Goal: Information Seeking & Learning: Learn about a topic

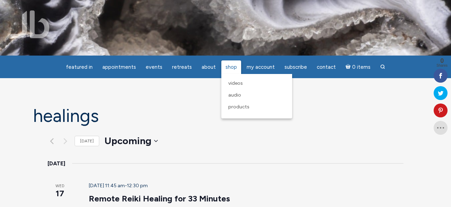
click at [229, 68] on span "Shop" at bounding box center [230, 67] width 11 height 6
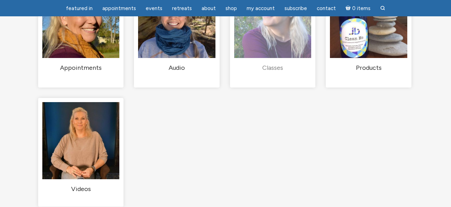
scroll to position [149, 0]
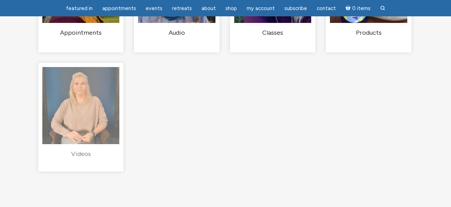
click at [114, 131] on img "Visit product category Videos" at bounding box center [80, 105] width 77 height 77
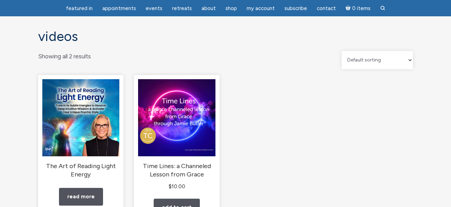
scroll to position [26, 0]
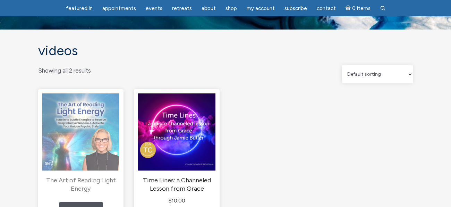
click at [90, 161] on img "main" at bounding box center [80, 131] width 77 height 77
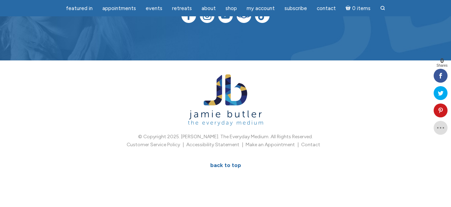
scroll to position [1154, 0]
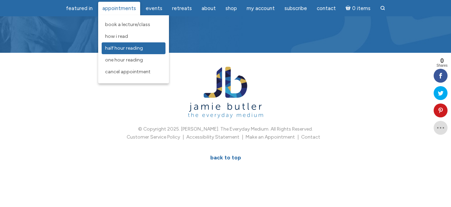
click at [141, 49] on span "Half Hour Reading" at bounding box center [124, 48] width 38 height 6
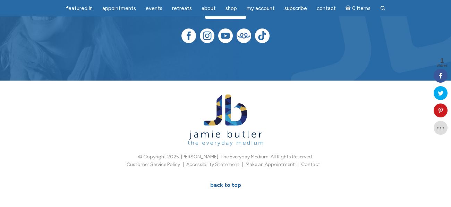
scroll to position [97, 0]
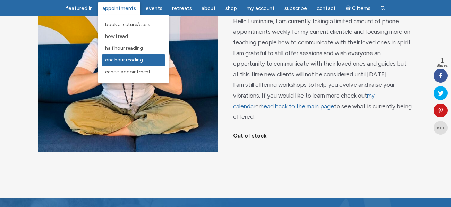
click at [131, 60] on span "One Hour Reading" at bounding box center [124, 60] width 38 height 6
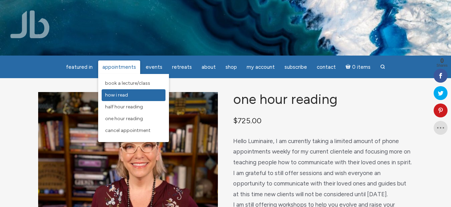
click at [128, 94] on span "How I Read" at bounding box center [116, 95] width 23 height 6
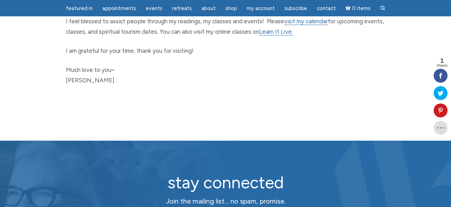
scroll to position [373, 0]
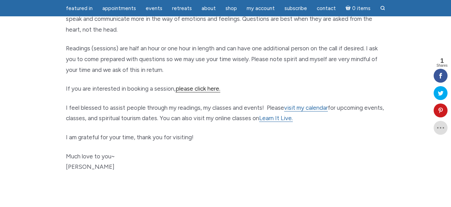
click at [208, 89] on link "please click here." at bounding box center [197, 88] width 45 height 7
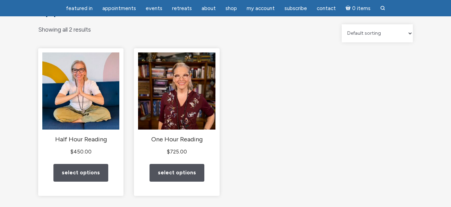
scroll to position [75, 0]
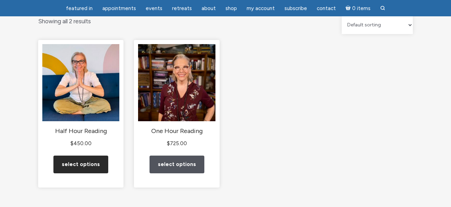
click at [85, 173] on link "Select options" at bounding box center [80, 164] width 55 height 18
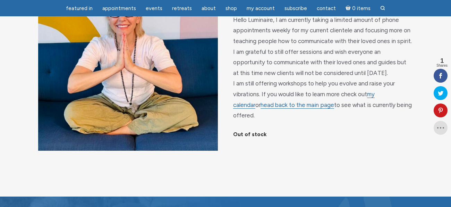
scroll to position [123, 0]
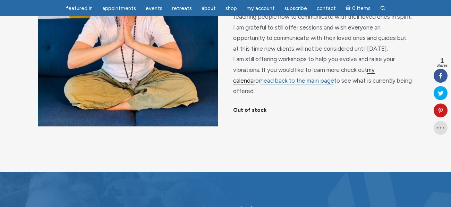
click at [374, 83] on link "my calendar" at bounding box center [303, 75] width 141 height 18
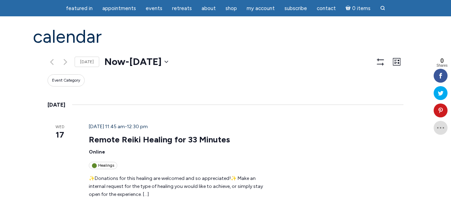
scroll to position [72, 0]
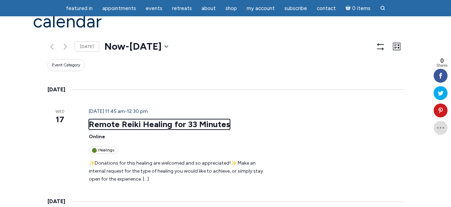
click at [156, 119] on link "Remote Reiki Healing for 33 Minutes" at bounding box center [159, 124] width 141 height 10
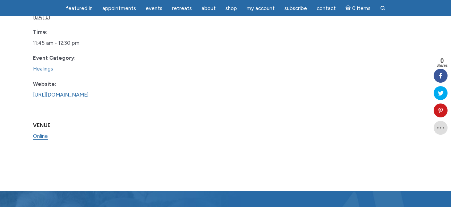
scroll to position [354, 0]
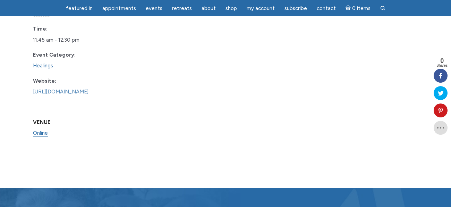
click at [88, 95] on link "[URL][DOMAIN_NAME]" at bounding box center [60, 91] width 55 height 7
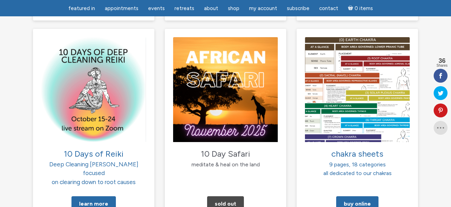
scroll to position [716, 0]
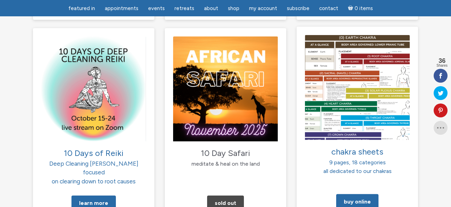
click at [366, 167] on span "all dedicated to our chakras" at bounding box center [357, 170] width 68 height 7
click at [358, 99] on img at bounding box center [357, 87] width 105 height 105
click at [349, 194] on link "Buy Online" at bounding box center [357, 201] width 42 height 15
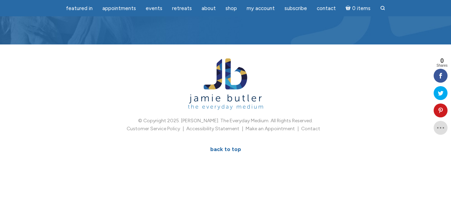
scroll to position [1090, 0]
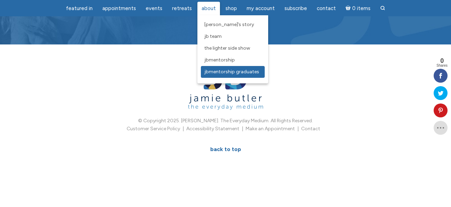
click at [214, 71] on span "JBMentorship Graduates" at bounding box center [231, 72] width 55 height 6
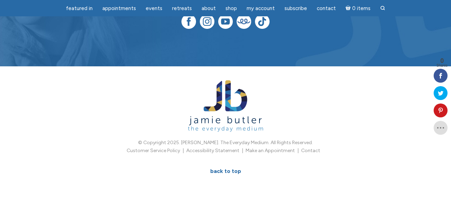
scroll to position [1303, 0]
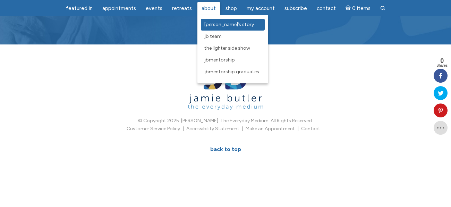
click at [215, 27] on span "[PERSON_NAME]’s Story" at bounding box center [229, 24] width 50 height 6
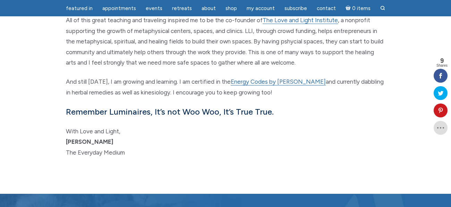
scroll to position [873, 0]
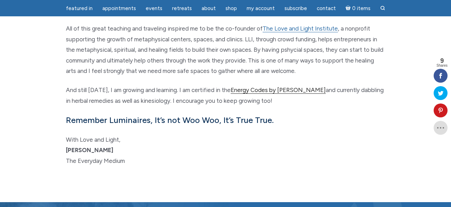
click at [283, 86] on link "Energy Codes by [PERSON_NAME]" at bounding box center [278, 89] width 95 height 7
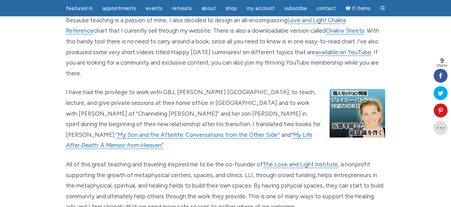
scroll to position [640, 0]
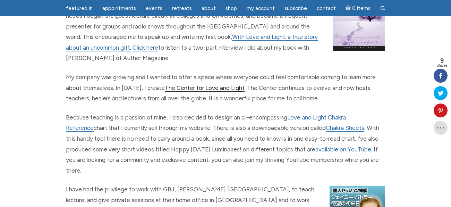
click at [197, 84] on link "The Center for Love and Light" at bounding box center [205, 87] width 80 height 7
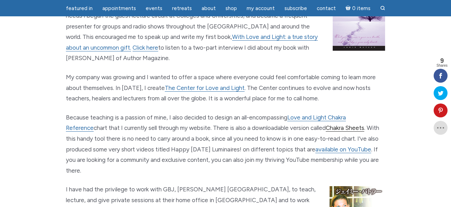
click at [325, 124] on link "Chakra Sheets" at bounding box center [344, 127] width 38 height 7
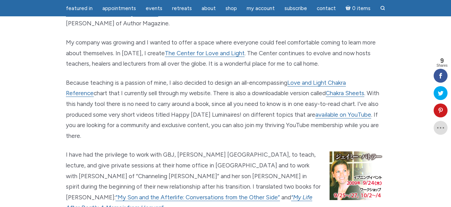
scroll to position [688, 0]
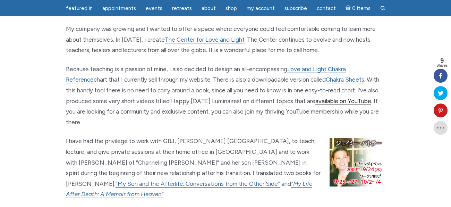
click at [319, 97] on link "available on YouTube" at bounding box center [343, 100] width 56 height 7
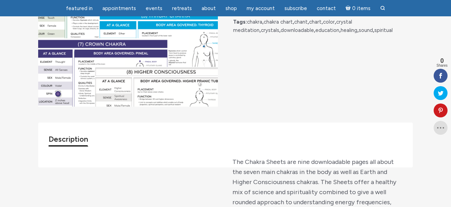
scroll to position [196, 0]
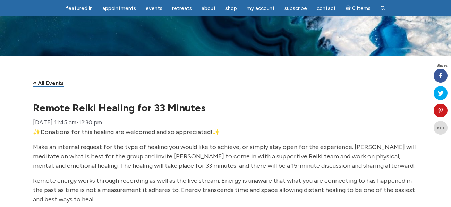
scroll to position [354, 0]
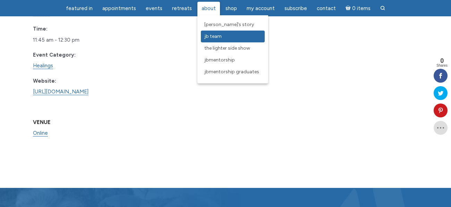
click at [216, 37] on span "JB Team" at bounding box center [212, 36] width 17 height 6
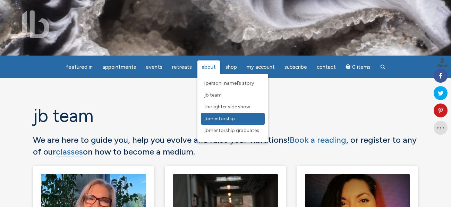
click at [226, 118] on span "JBMentorship" at bounding box center [219, 118] width 31 height 6
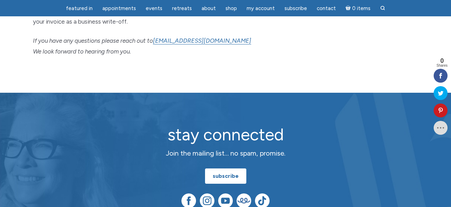
scroll to position [845, 0]
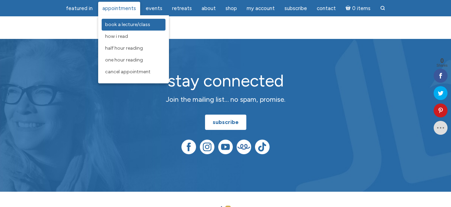
click at [118, 25] on span "Book a Lecture/Class" at bounding box center [127, 24] width 45 height 6
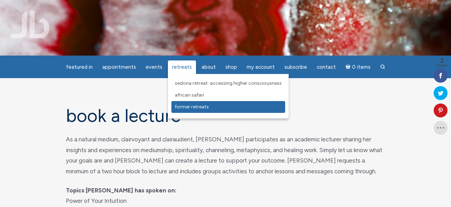
click at [201, 106] on span "Former Retreats" at bounding box center [192, 107] width 34 height 6
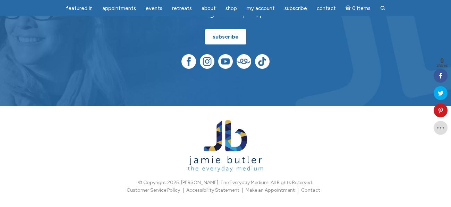
scroll to position [871, 0]
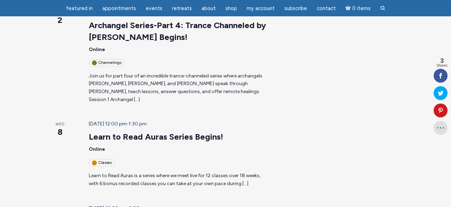
scroll to position [183, 0]
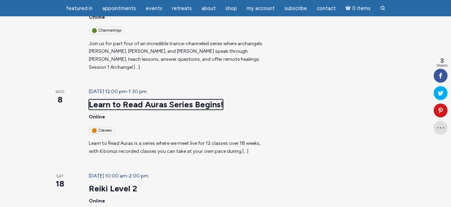
click at [145, 99] on link "Learn to Read Auras Series Begins!" at bounding box center [156, 104] width 134 height 10
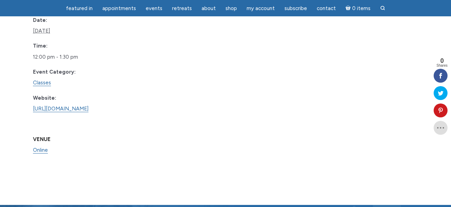
scroll to position [586, 0]
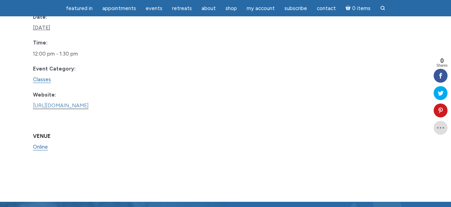
click at [88, 109] on link "https://www.learnitlive.com/Class/Learn-to-Read-Auras/26778" at bounding box center [60, 105] width 55 height 7
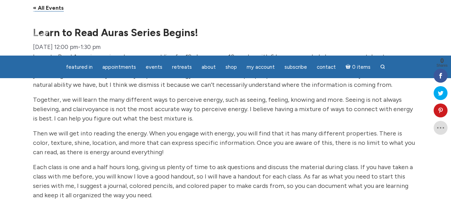
scroll to position [0, 0]
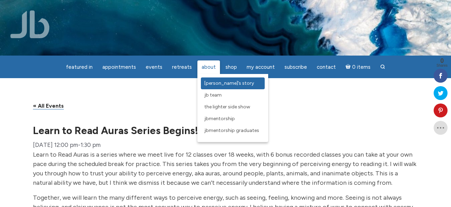
click at [212, 83] on span "[PERSON_NAME]’s Story" at bounding box center [229, 83] width 50 height 6
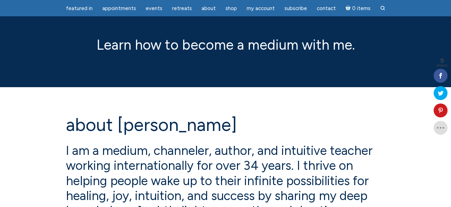
scroll to position [176, 0]
